Goal: Task Accomplishment & Management: Manage account settings

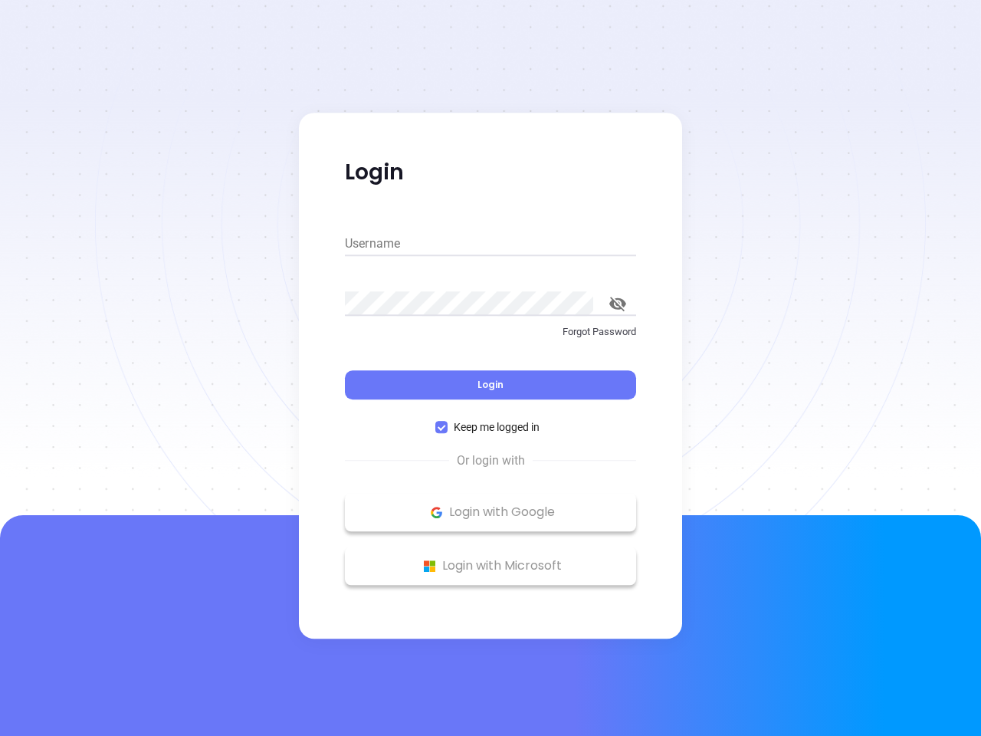
click at [490, 368] on div "Login" at bounding box center [490, 376] width 291 height 48
click at [490, 244] on input "Username" at bounding box center [490, 243] width 291 height 25
click at [618, 303] on icon "toggle password visibility" at bounding box center [617, 304] width 17 height 15
click at [490, 385] on span "Login" at bounding box center [490, 384] width 26 height 13
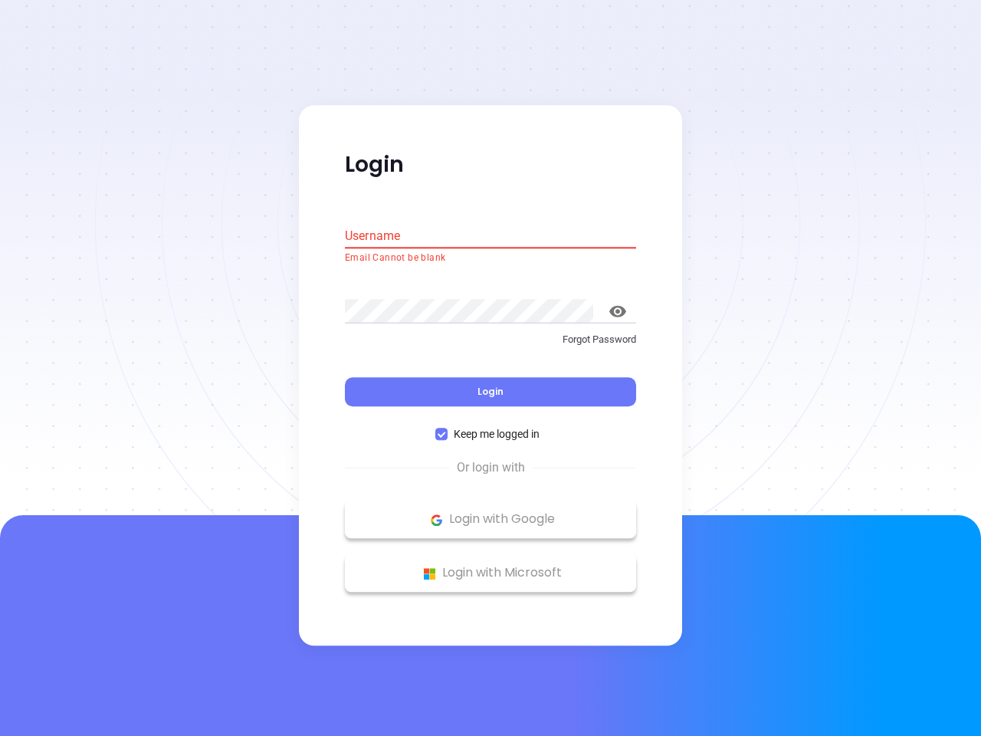
click at [490, 427] on span "Keep me logged in" at bounding box center [497, 434] width 98 height 17
click at [448, 428] on input "Keep me logged in" at bounding box center [441, 434] width 12 height 12
checkbox input "false"
click at [490, 512] on p "Login with Google" at bounding box center [491, 519] width 276 height 23
click at [490, 566] on p "Login with Microsoft" at bounding box center [491, 573] width 276 height 23
